Goal: Navigation & Orientation: Find specific page/section

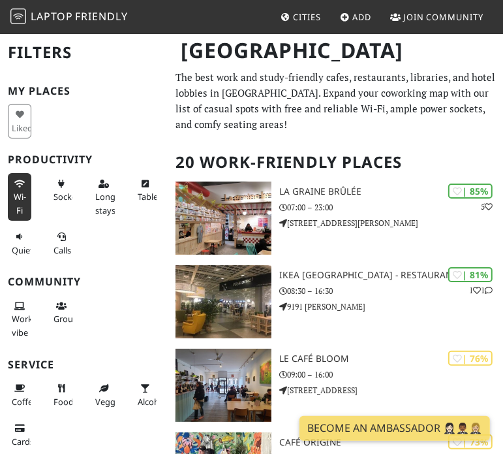
click at [25, 194] on span "Wi-Fi" at bounding box center [20, 203] width 12 height 25
click at [66, 202] on button "Sockets" at bounding box center [61, 190] width 23 height 35
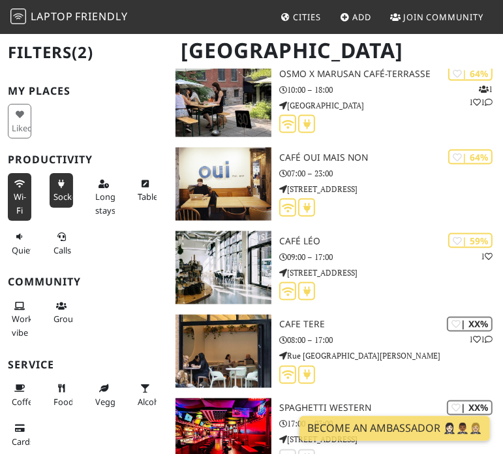
scroll to position [953, 0]
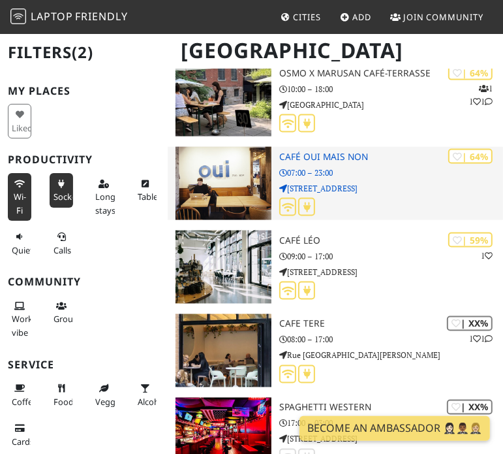
click at [287, 208] on icon at bounding box center [288, 207] width 12 height 10
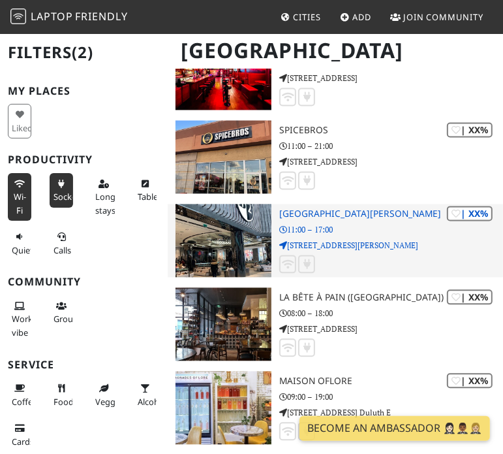
scroll to position [1399, 0]
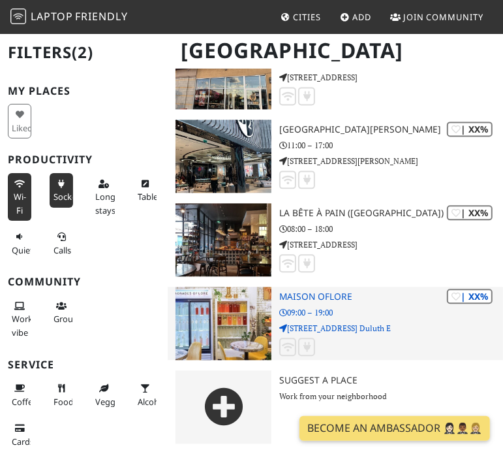
click at [287, 342] on icon at bounding box center [288, 347] width 12 height 10
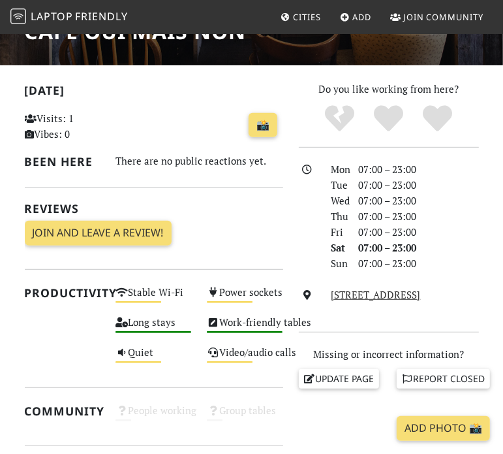
scroll to position [233, 0]
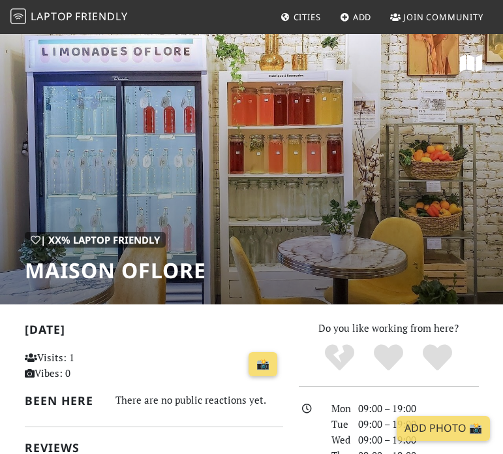
scroll to position [341, 0]
